Goal: Information Seeking & Learning: Learn about a topic

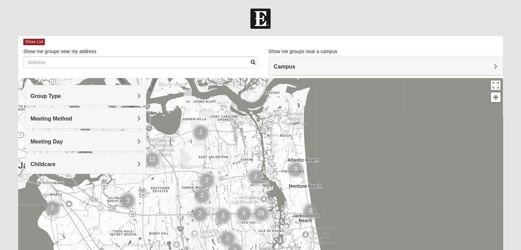
click at [115, 99] on div "Group Type" at bounding box center [85, 95] width 121 height 20
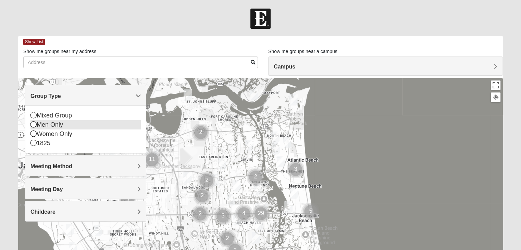
click at [59, 124] on div "Men Only" at bounding box center [85, 124] width 110 height 9
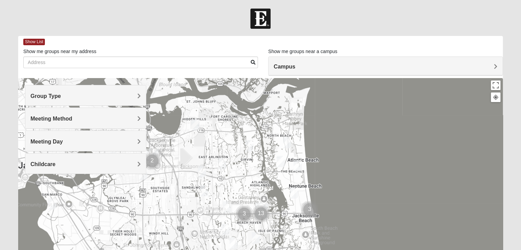
click at [134, 116] on h4 "Meeting Method" at bounding box center [85, 118] width 110 height 7
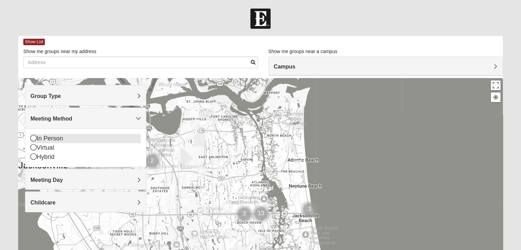
click at [64, 134] on div "In Person" at bounding box center [85, 138] width 110 height 9
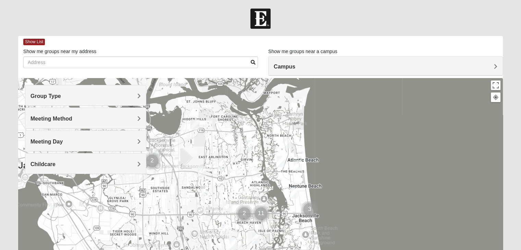
scroll to position [34, 0]
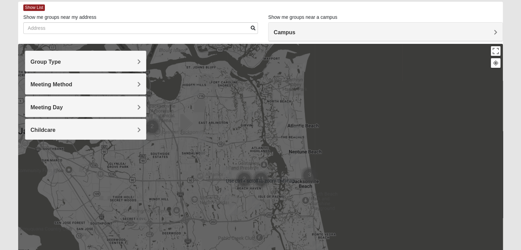
click at [63, 109] on span "Meeting Day" at bounding box center [46, 107] width 32 height 6
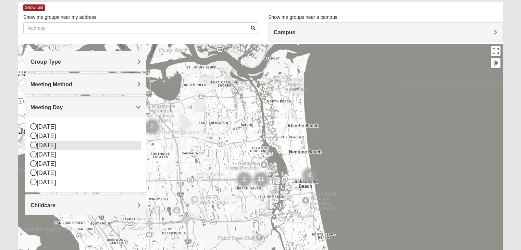
click at [33, 145] on icon at bounding box center [33, 145] width 6 height 6
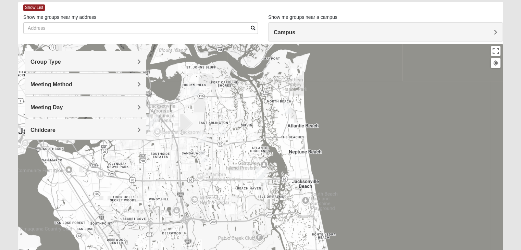
click at [141, 103] on div "Meeting Day" at bounding box center [85, 107] width 121 height 20
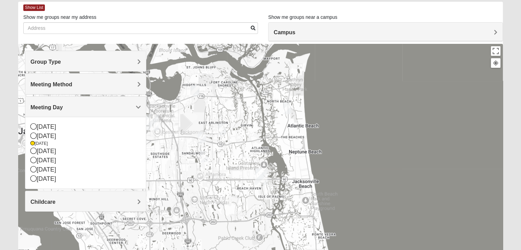
click at [403, 115] on div at bounding box center [260, 181] width 485 height 274
click at [407, 157] on div at bounding box center [260, 181] width 485 height 274
click at [324, 30] on h4 "Campus" at bounding box center [386, 32] width 224 height 7
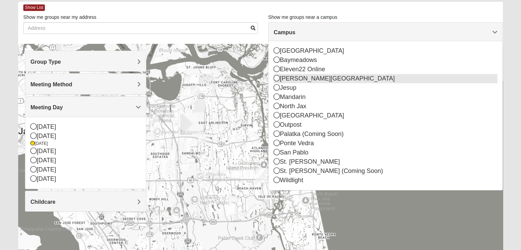
click at [278, 80] on icon at bounding box center [277, 78] width 6 height 6
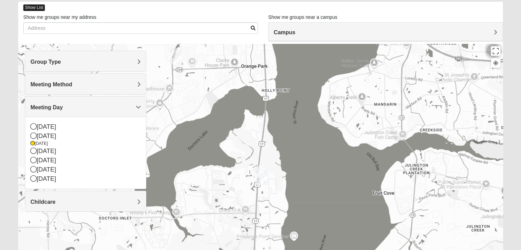
click at [43, 9] on span "Show List" at bounding box center [34, 7] width 22 height 7
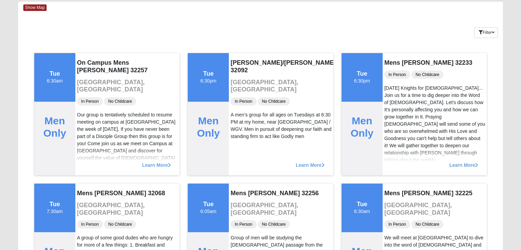
scroll to position [0, 0]
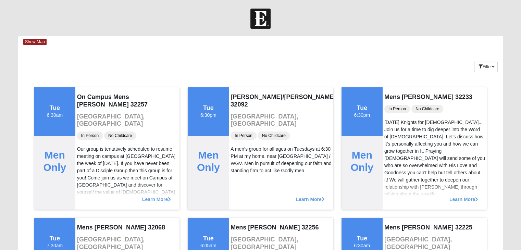
click at [498, 66] on div "Filter Additional Filters Campus [GEOGRAPHIC_DATA] [GEOGRAPHIC_DATA] Eleven22 O…" at bounding box center [462, 65] width 81 height 25
click at [496, 67] on button "Filter" at bounding box center [486, 67] width 24 height 11
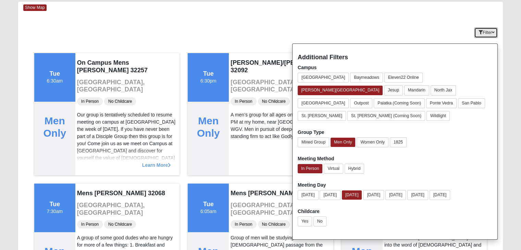
scroll to position [68, 0]
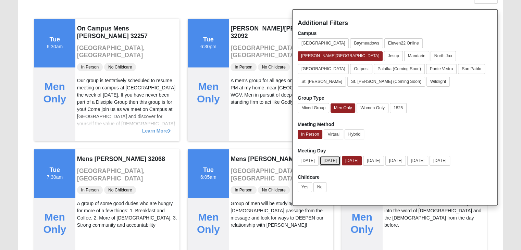
click at [326, 156] on button "[DATE]" at bounding box center [330, 161] width 21 height 10
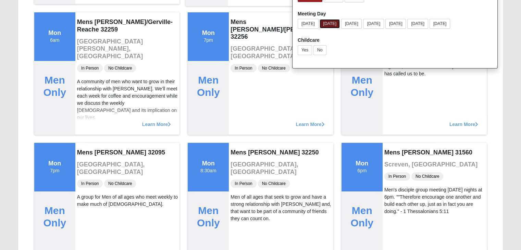
scroll to position [34, 0]
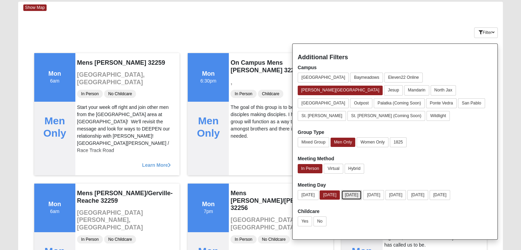
click at [351, 190] on button "[DATE]" at bounding box center [351, 195] width 21 height 10
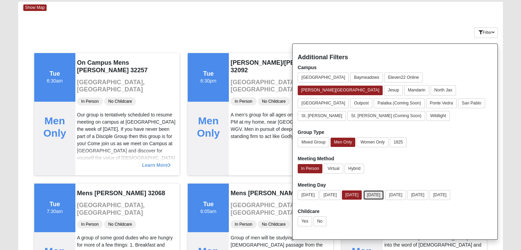
click at [384, 190] on button "[DATE]" at bounding box center [373, 195] width 21 height 10
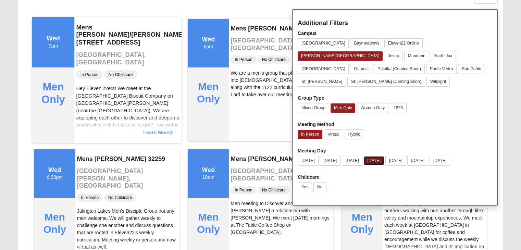
scroll to position [137, 0]
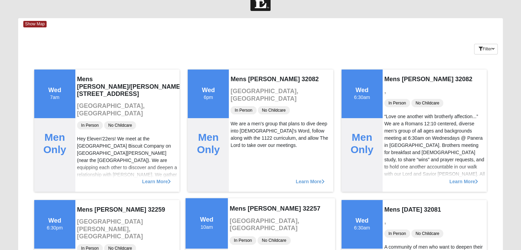
scroll to position [0, 0]
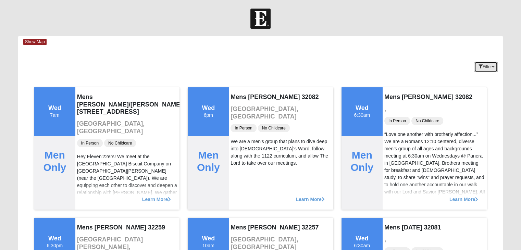
click at [488, 63] on button "Filter" at bounding box center [486, 67] width 24 height 11
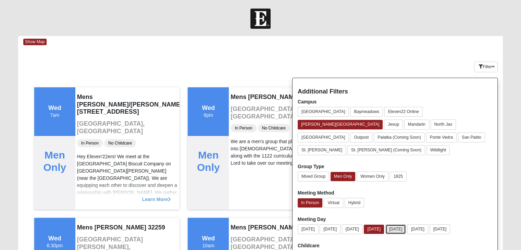
click at [400, 224] on button "[DATE]" at bounding box center [395, 229] width 21 height 10
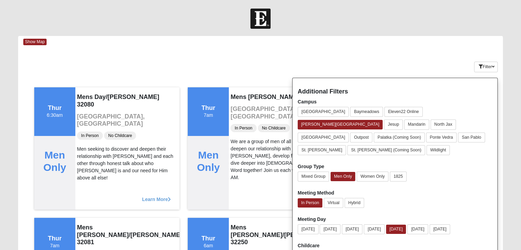
click at [193, 57] on div "Keywords Filter Additional Filters Campus [GEOGRAPHIC_DATA] [GEOGRAPHIC_DATA] E…" at bounding box center [260, 65] width 485 height 25
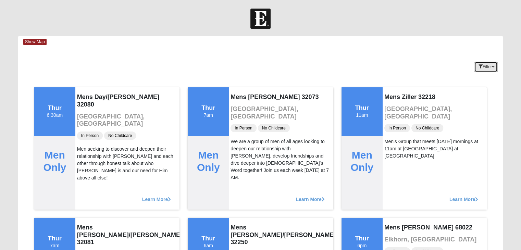
click at [480, 63] on button "Filter" at bounding box center [486, 67] width 24 height 11
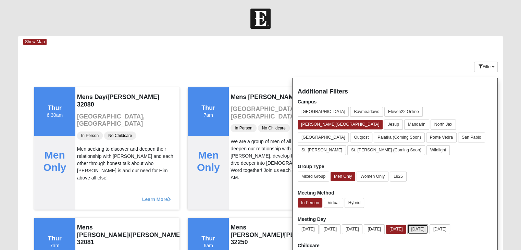
click at [428, 224] on button "[DATE]" at bounding box center [417, 229] width 21 height 10
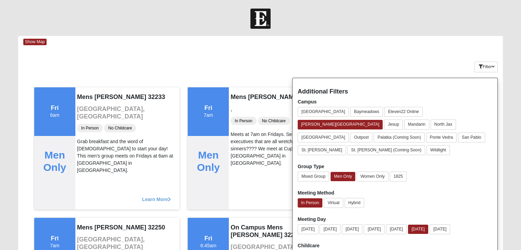
click at [243, 58] on div "Keywords Filter Additional Filters Campus [GEOGRAPHIC_DATA] [GEOGRAPHIC_DATA] E…" at bounding box center [260, 65] width 485 height 25
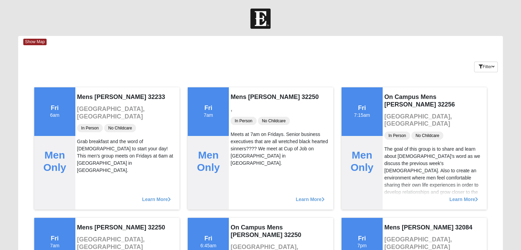
click at [479, 59] on div "Filter" at bounding box center [486, 63] width 24 height 20
click at [479, 68] on icon "button" at bounding box center [480, 67] width 4 height 4
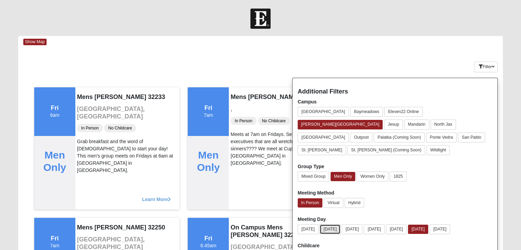
click at [338, 224] on button "[DATE]" at bounding box center [330, 229] width 21 height 10
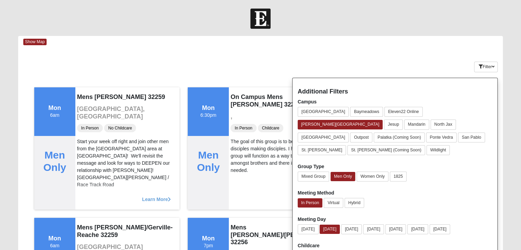
click at [225, 65] on div "Keywords Filter Additional Filters Campus [GEOGRAPHIC_DATA] [GEOGRAPHIC_DATA] E…" at bounding box center [260, 65] width 485 height 25
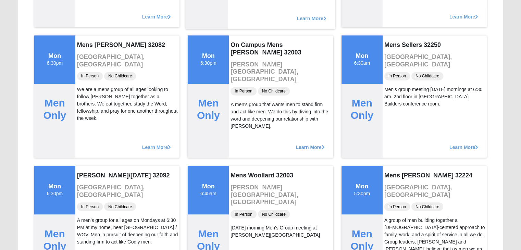
scroll to position [1163, 0]
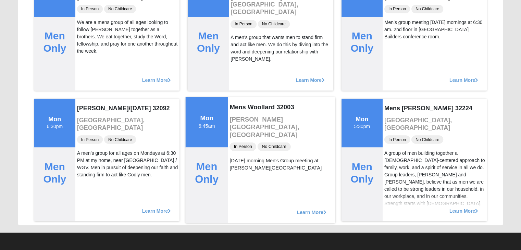
click at [321, 216] on div "Learn More" at bounding box center [282, 209] width 108 height 28
click at [321, 209] on span "Learn More" at bounding box center [312, 209] width 30 height 0
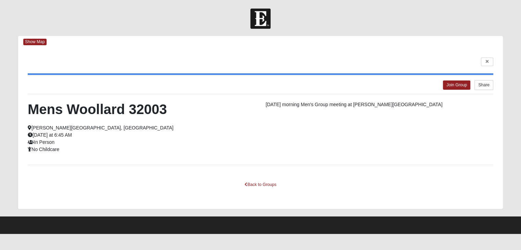
scroll to position [0, 0]
click at [274, 185] on link "Back to Groups" at bounding box center [263, 184] width 40 height 11
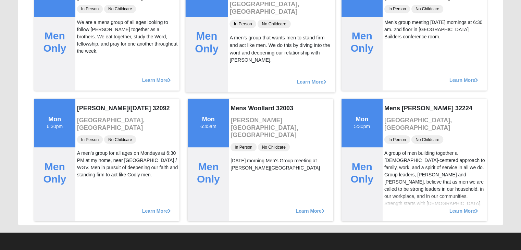
scroll to position [1060, 0]
